Goal: Ask a question

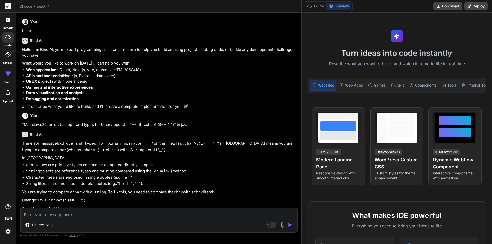
scroll to position [281, 0]
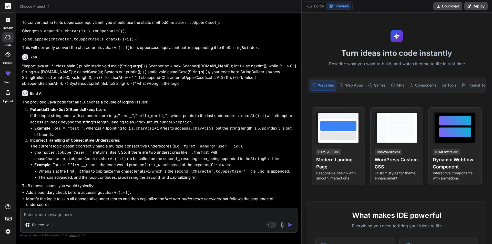
click at [39, 214] on textarea at bounding box center [159, 213] width 276 height 9
type textarea """
type textarea "x"
type textarea """"
type textarea "x"
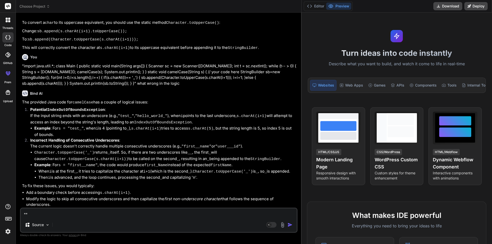
paste textarea "Main.java:20: error: for-each not applicable to expression type for(char ch:s) …"
type textarea ""Main.java:20: error: for-each not applicable to expression type for(char ch:s)…"
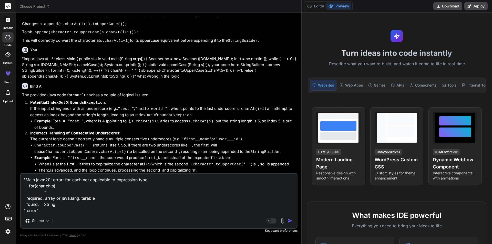
type textarea "x"
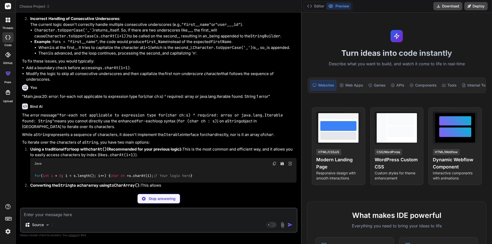
scroll to position [428, 0]
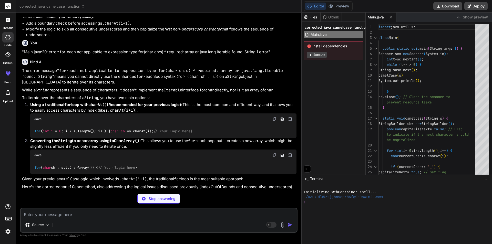
type textarea "x"
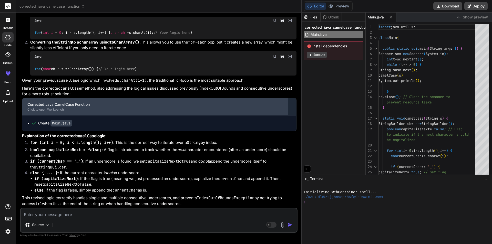
scroll to position [522, 0]
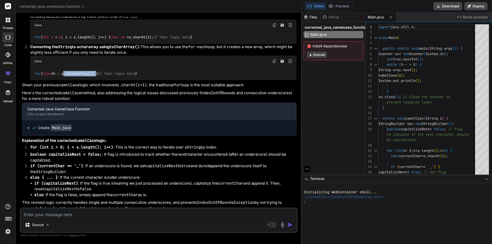
drag, startPoint x: 66, startPoint y: 118, endPoint x: 99, endPoint y: 119, distance: 33.1
click at [99, 76] on code "for ( char ch : s.toCharArray()) { // Your logic here }" at bounding box center [85, 73] width 103 height 5
copy code "s.toCharArray())"
click at [43, 219] on div "Source Agent Mode. When this toggle is activated, AI automatically makes decisi…" at bounding box center [159, 220] width 278 height 25
click at [48, 216] on textarea at bounding box center [159, 213] width 276 height 9
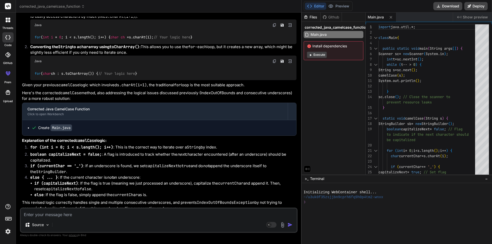
type textarea """
type textarea "x"
type textarea """"
type textarea "x"
paste textarea "import java.util.*; class Main { public static void main(String args[]) { Scann…"
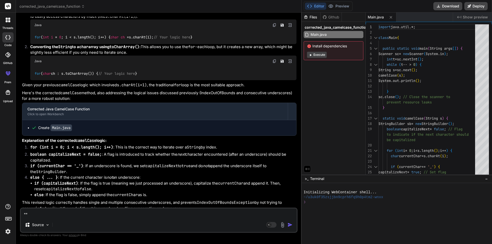
type textarea ""import java.util.*; class Main { public static void main(String args[]) { Scan…"
type textarea "x"
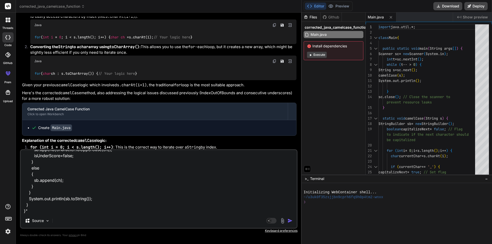
type textarea ""import java.util.*; class Main { public static void main(String args[]) { Scan…"
type textarea "x"
type textarea ""import java.util.*; class Main { public static void main(String args[]) { Scan…"
type textarea "x"
type textarea ""import java.util.*; class Main { public static void main(String args[]) { Scan…"
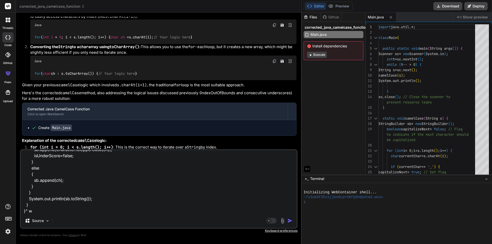
type textarea "x"
type textarea ""import java.util.*; class Main { public static void main(String args[]) { Scan…"
type textarea "x"
type textarea ""import java.util.*; class Main { public static void main(String args[]) { Scan…"
type textarea "x"
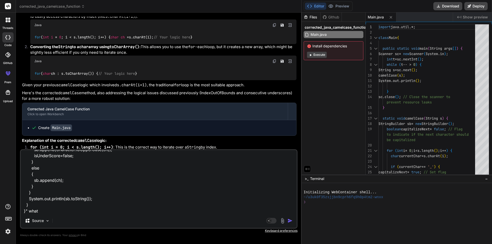
type textarea ""import java.util.*; class Main { public static void main(String args[]) { Scan…"
type textarea "x"
type textarea ""import java.util.*; class Main { public static void main(String args[]) { Scan…"
type textarea "x"
type textarea ""import java.util.*; class Main { public static void main(String args[]) { Scan…"
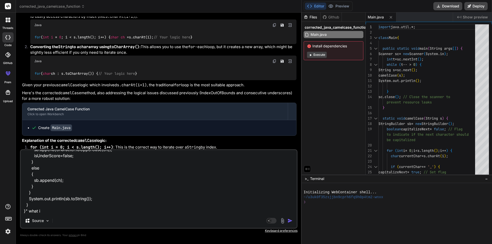
type textarea "x"
type textarea ""import java.util.*; class Main { public static void main(String args[]) { Scan…"
type textarea "x"
type textarea ""import java.util.*; class Main { public static void main(String args[]) { Scan…"
type textarea "x"
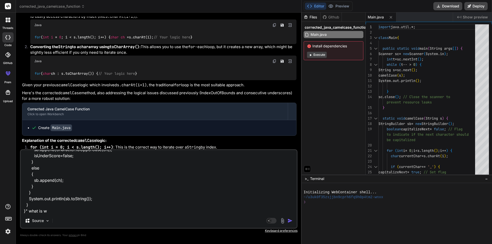
type textarea ""import java.util.*; class Main { public static void main(String args[]) { Scan…"
type textarea "x"
type textarea ""import java.util.*; class Main { public static void main(String args[]) { Scan…"
type textarea "x"
type textarea ""import java.util.*; class Main { public static void main(String args[]) { Scan…"
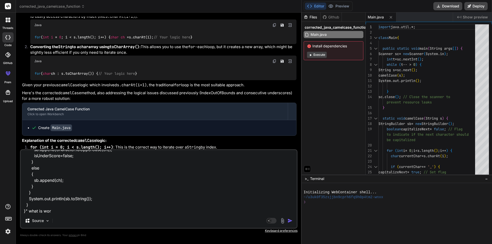
type textarea "x"
type textarea ""import java.util.*; class Main { public static void main(String args[]) { Scan…"
type textarea "x"
type textarea ""import java.util.*; class Main { public static void main(String args[]) { Scan…"
type textarea "x"
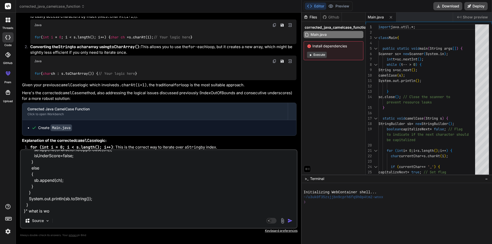
type textarea ""import java.util.*; class Main { public static void main(String args[]) { Scan…"
type textarea "x"
type textarea ""import java.util.*; class Main { public static void main(String args[]) { Scan…"
type textarea "x"
type textarea ""import java.util.*; class Main { public static void main(String args[]) { Scan…"
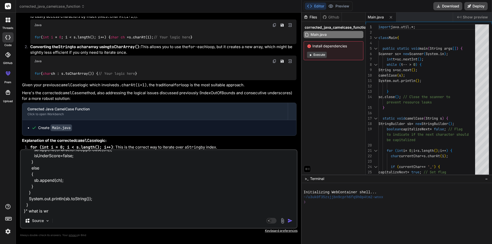
type textarea "x"
type textarea ""import java.util.*; class Main { public static void main(String args[]) { Scan…"
type textarea "x"
type textarea ""import java.util.*; class Main { public static void main(String args[]) { Scan…"
type textarea "x"
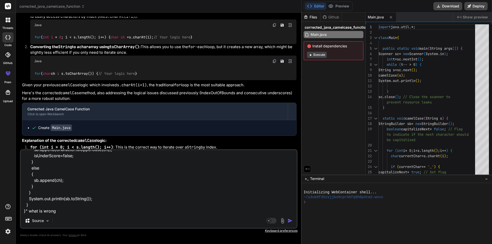
type textarea ""import java.util.*; class Main { public static void main(String args[]) { Scan…"
type textarea "x"
type textarea ""import java.util.*; class Main { public static void main(String args[]) { Scan…"
type textarea "x"
type textarea ""import java.util.*; class Main { public static void main(String args[]) { Scan…"
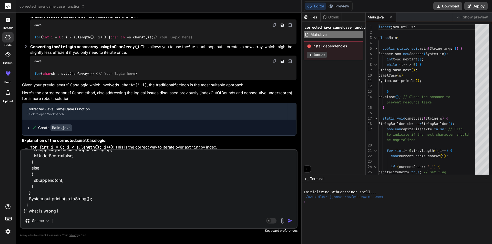
type textarea "x"
type textarea ""import java.util.*; class Main { public static void main(String args[]) { Scan…"
type textarea "x"
type textarea ""import java.util.*; class Main { public static void main(String args[]) { Scan…"
type textarea "x"
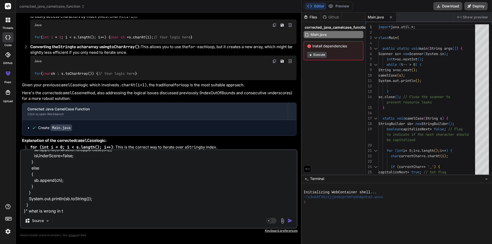
type textarea ""import java.util.*; class Main { public static void main(String args[]) { Scan…"
type textarea "x"
type textarea ""import java.util.*; class Main { public static void main(String args[]) { Scan…"
type textarea "x"
type textarea ""import java.util.*; class Main { public static void main(String args[]) { Scan…"
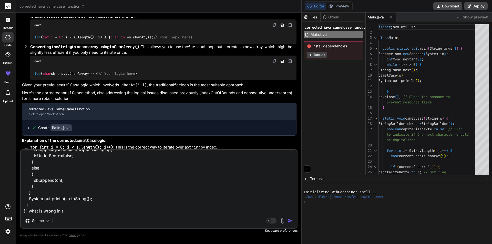
type textarea "x"
type textarea ""import java.util.*; class Main { public static void main(String args[]) { Scan…"
type textarea "x"
type textarea ""import java.util.*; class Main { public static void main(String args[]) { Scan…"
type textarea "x"
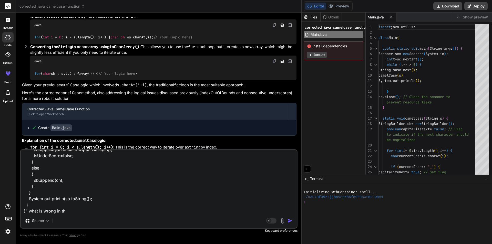
type textarea ""import java.util.*; class Main { public static void main(String args[]) { Scan…"
type textarea "x"
type textarea ""import java.util.*; class Main { public static void main(String args[]) { Scan…"
type textarea "x"
type textarea ""import java.util.*; class Main { public static void main(String args[]) { Scan…"
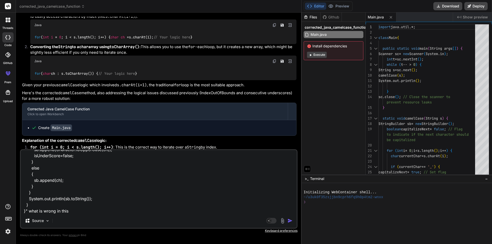
type textarea "x"
type textarea ""import java.util.*; class Main { public static void main(String args[]) { Scan…"
type textarea "x"
type textarea ""import java.util.*; class Main { public static void main(String args[]) { Scan…"
type textarea "x"
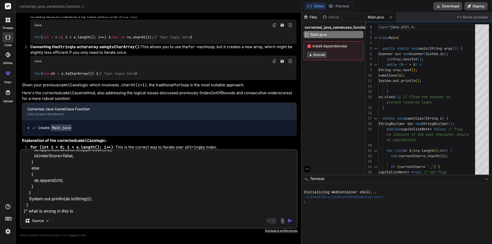
type textarea ""import java.util.*; class Main { public static void main(String args[]) { Scan…"
type textarea "x"
type textarea ""import java.util.*; class Main { public static void main(String args[]) { Scan…"
type textarea "x"
type textarea ""import java.util.*; class Main { public static void main(String args[]) { Scan…"
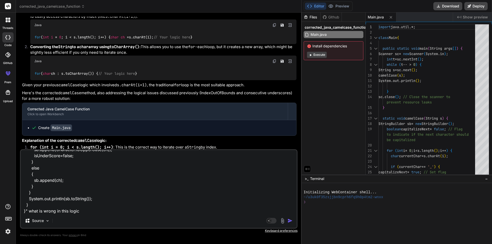
type textarea "x"
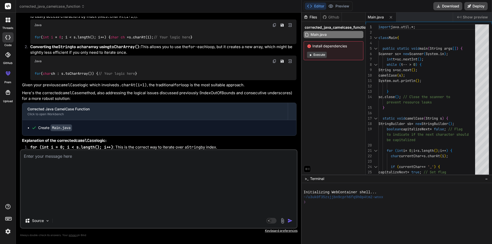
scroll to position [658, 0]
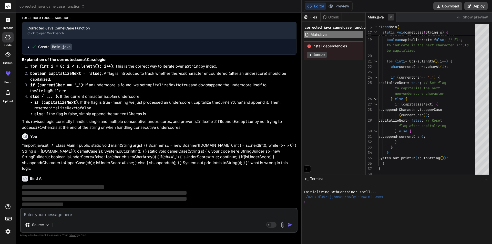
click at [393, 18] on button at bounding box center [391, 17] width 6 height 6
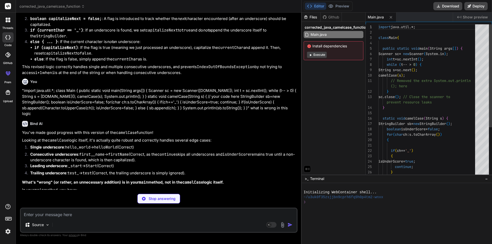
drag, startPoint x: 301, startPoint y: 130, endPoint x: 342, endPoint y: 125, distance: 41.3
click at [342, 125] on div "threads code GitHub prem Upload corrected_java_camelcase_function Created with …" at bounding box center [246, 122] width 492 height 244
type textarea "x"
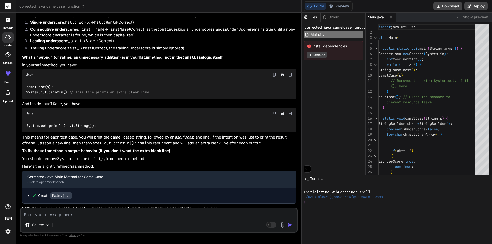
scroll to position [843, 0]
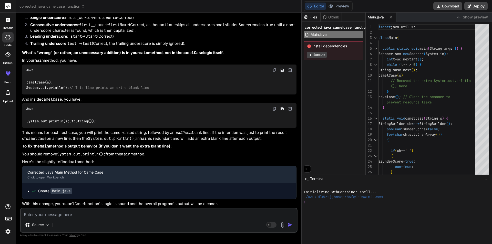
click at [91, 215] on textarea at bounding box center [159, 213] width 276 height 9
type textarea "I"
type textarea "x"
type textarea "In"
type textarea "x"
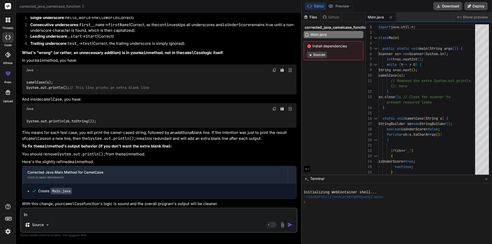
type textarea "In"
type textarea "x"
type textarea "In a"
type textarea "x"
type textarea "In au"
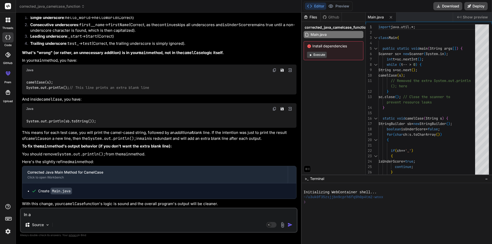
type textarea "x"
type textarea "In auz"
type textarea "x"
type textarea "In auzu"
type textarea "x"
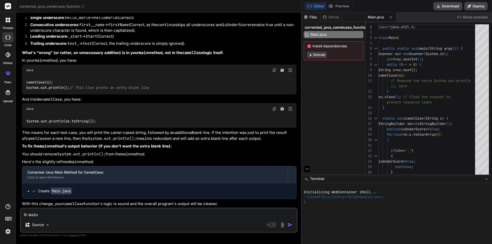
type textarea "In auzur"
type textarea "x"
type textarea "In auzure"
type textarea "x"
type textarea "In auzure"
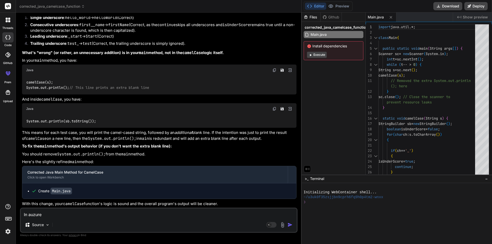
type textarea "x"
type textarea "In auzure a"
type textarea "x"
type textarea "In auzure ap"
type textarea "x"
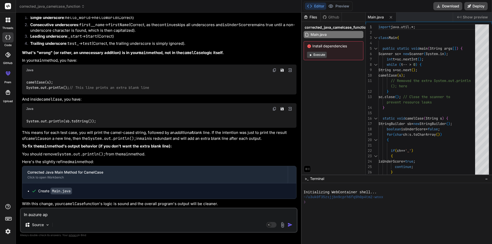
type textarea "In auzure app"
type textarea "x"
type textarea "In auzure app"
type textarea "x"
type textarea "In auzure app"
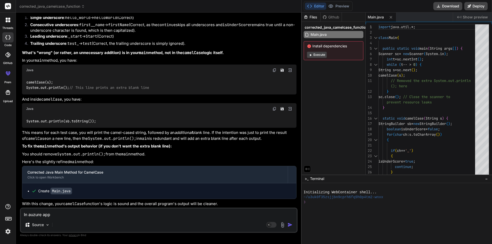
type textarea "x"
type textarea "In auzure app"
type textarea "x"
type textarea "In auzure app s"
type textarea "x"
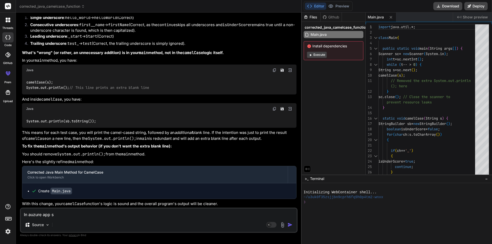
type textarea "In auzure app se"
type textarea "x"
type textarea "In auzure app ser"
type textarea "x"
type textarea "In auzure app serv"
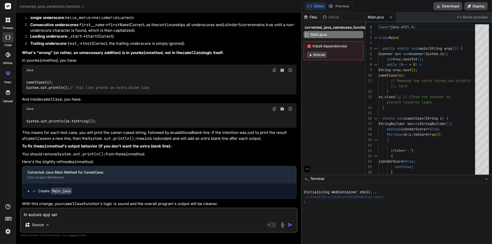
type textarea "x"
type textarea "In auzure app servi"
type textarea "x"
type textarea "In auzure app servic"
type textarea "x"
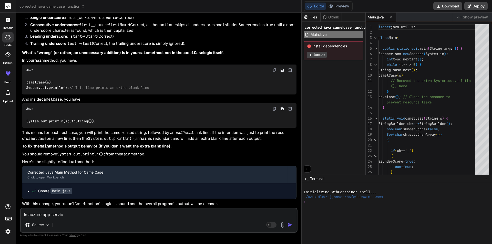
type textarea "In auzure app service"
type textarea "x"
type textarea "In auzure app services"
type textarea "x"
type textarea "In auzure app services"
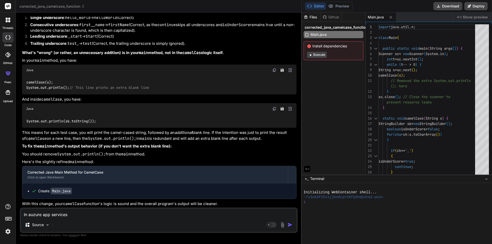
type textarea "x"
type textarea "In auzure app services i"
type textarea "x"
type textarea "In auzure app services i"
type textarea "x"
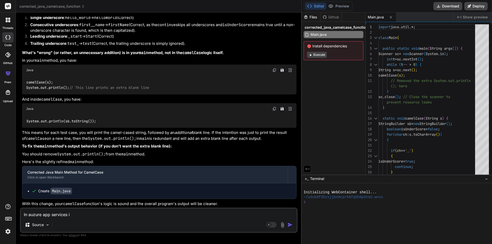
type textarea "In auzure app services i d"
type textarea "x"
type textarea "In auzure app services i de"
type textarea "x"
type textarea "In auzure app services i del"
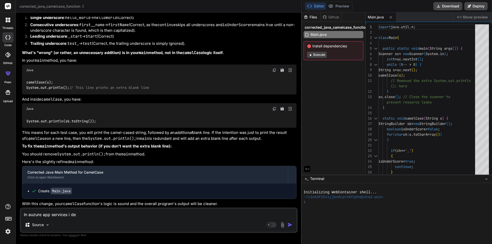
type textarea "x"
type textarea "In auzure app services i de"
type textarea "x"
type textarea "In auzure app services i dep"
type textarea "x"
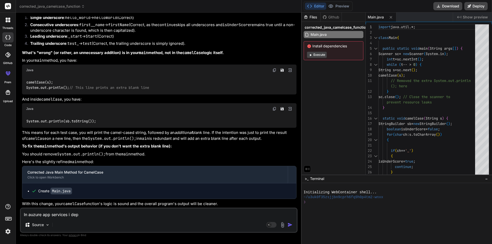
type textarea "In auzure app services i depl"
type textarea "x"
type textarea "In auzure app services i deplo"
type textarea "x"
type textarea "In auzure app services i deploy"
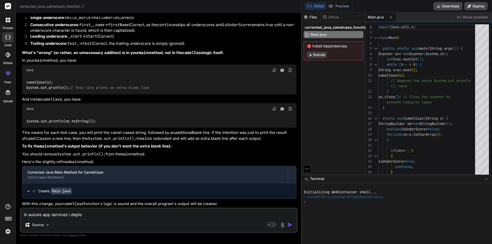
type textarea "x"
type textarea "In auzure app services i deploye"
type textarea "x"
type textarea "In auzure app services i deployed"
type textarea "x"
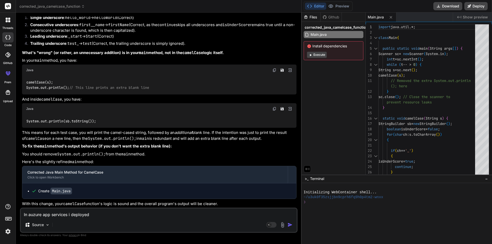
type textarea "In auzure app services i deployed"
type textarea "x"
type textarea "In auzure app services i deployed s"
type textarea "x"
type textarea "In auzure app services i deployed so"
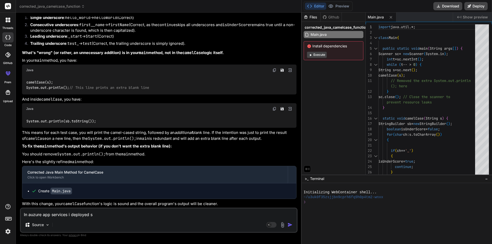
type textarea "x"
type textarea "In auzure app services i deployed s"
type textarea "x"
type textarea "In auzure app services i deployed"
type textarea "x"
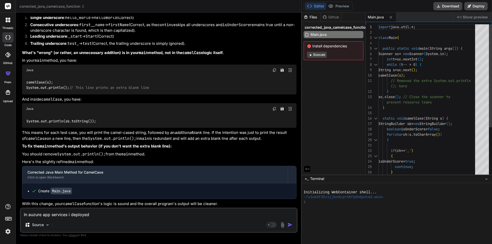
type textarea "In auzure app services i deployed o"
type textarea "x"
type textarea "In auzure app services i deployed on"
type textarea "x"
type textarea "In auzure app services i deployed one"
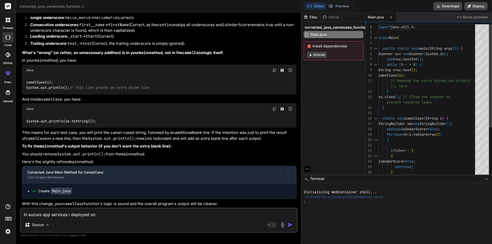
type textarea "x"
type textarea "In auzure app services i deployed one"
type textarea "x"
type textarea "In auzure app services i deployed one a"
type textarea "x"
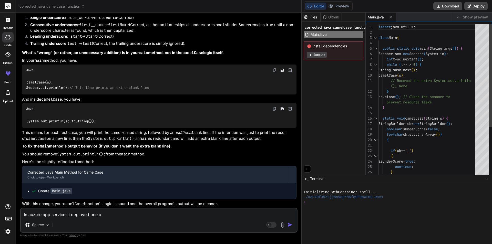
type textarea "In auzure app services i deployed one ap"
type textarea "x"
type textarea "In auzure app services i deployed one app"
type textarea "x"
type textarea "In auzure app services i deployed one appl"
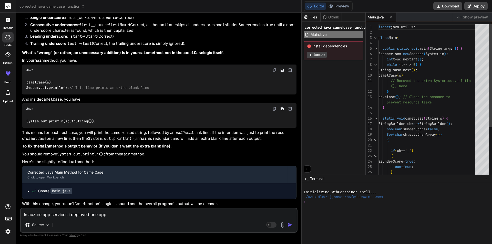
type textarea "x"
type textarea "In auzure app services i deployed one appli"
type textarea "x"
type textarea "In auzure app services i deployed one applic"
type textarea "x"
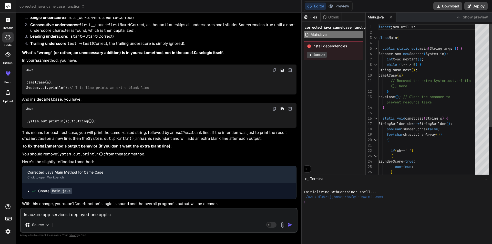
type textarea "In auzure app services i deployed one applica"
type textarea "x"
type textarea "In auzure app services i deployed one applicat"
type textarea "x"
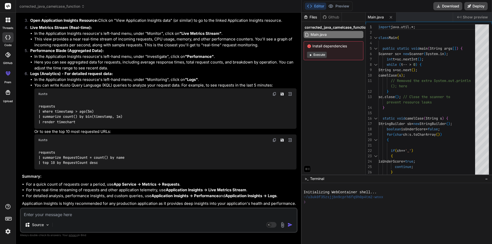
scroll to position [1226, 0]
click at [87, 214] on textarea at bounding box center [159, 213] width 276 height 9
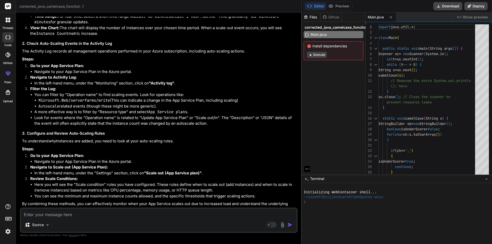
scroll to position [1579, 0]
